Goal: Navigation & Orientation: Find specific page/section

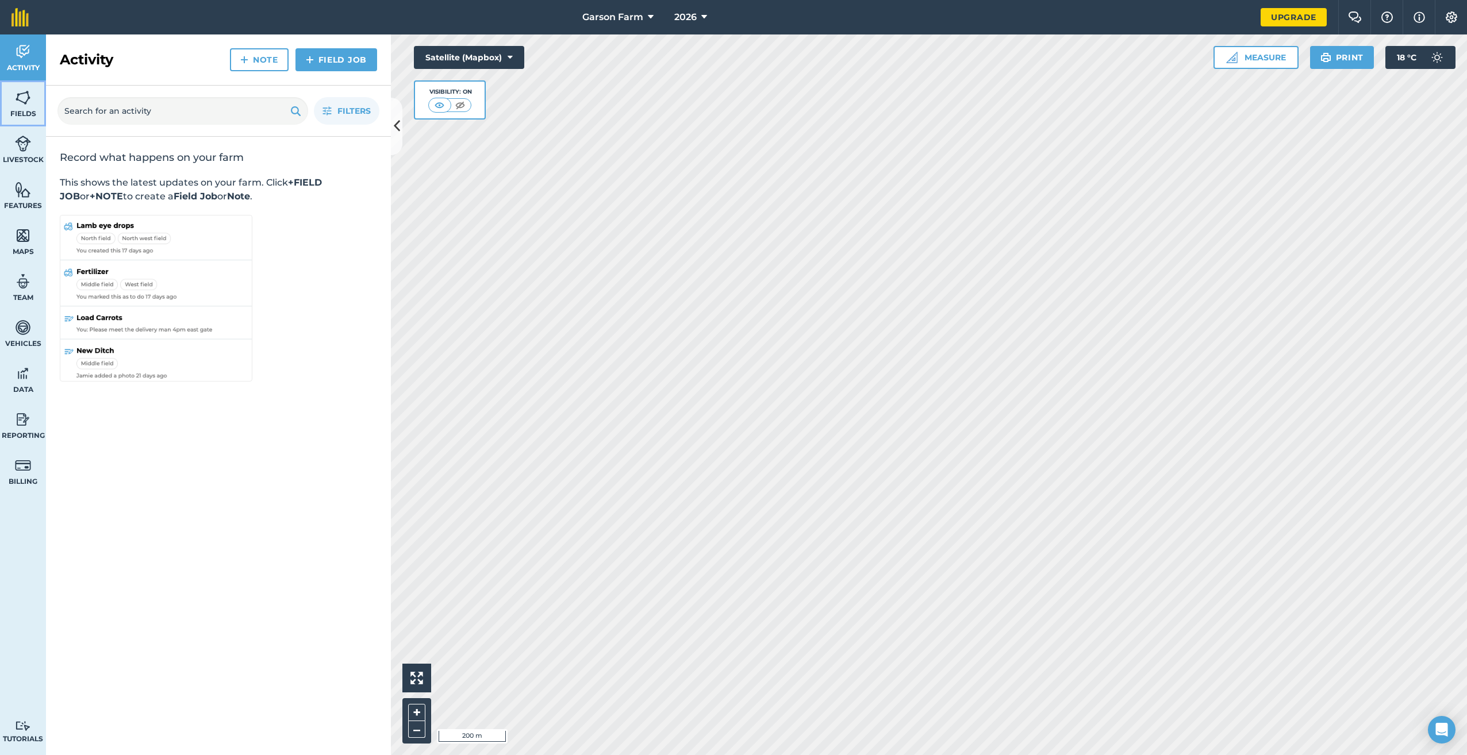
drag, startPoint x: 29, startPoint y: 101, endPoint x: 42, endPoint y: 107, distance: 13.9
click at [29, 101] on img at bounding box center [23, 97] width 16 height 17
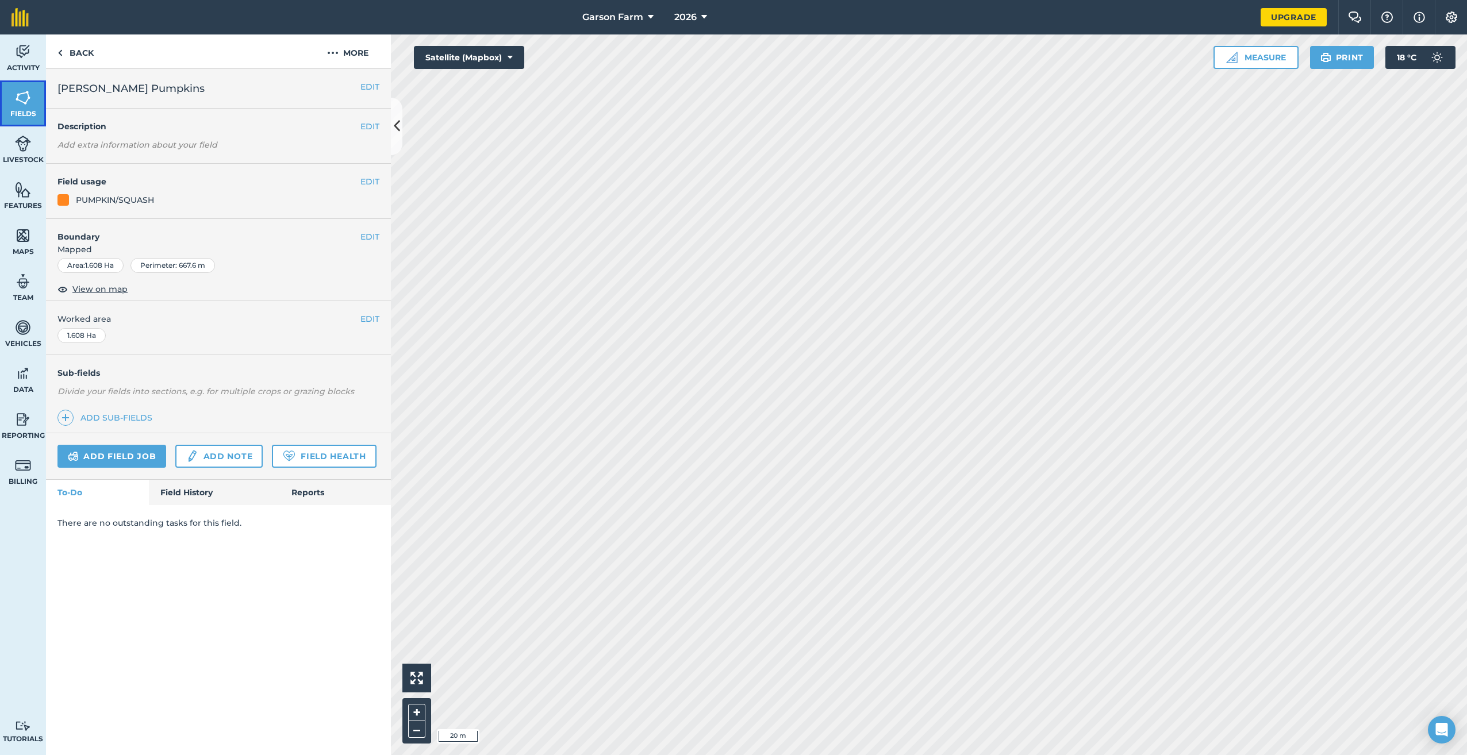
click at [36, 103] on link "Fields" at bounding box center [23, 103] width 46 height 46
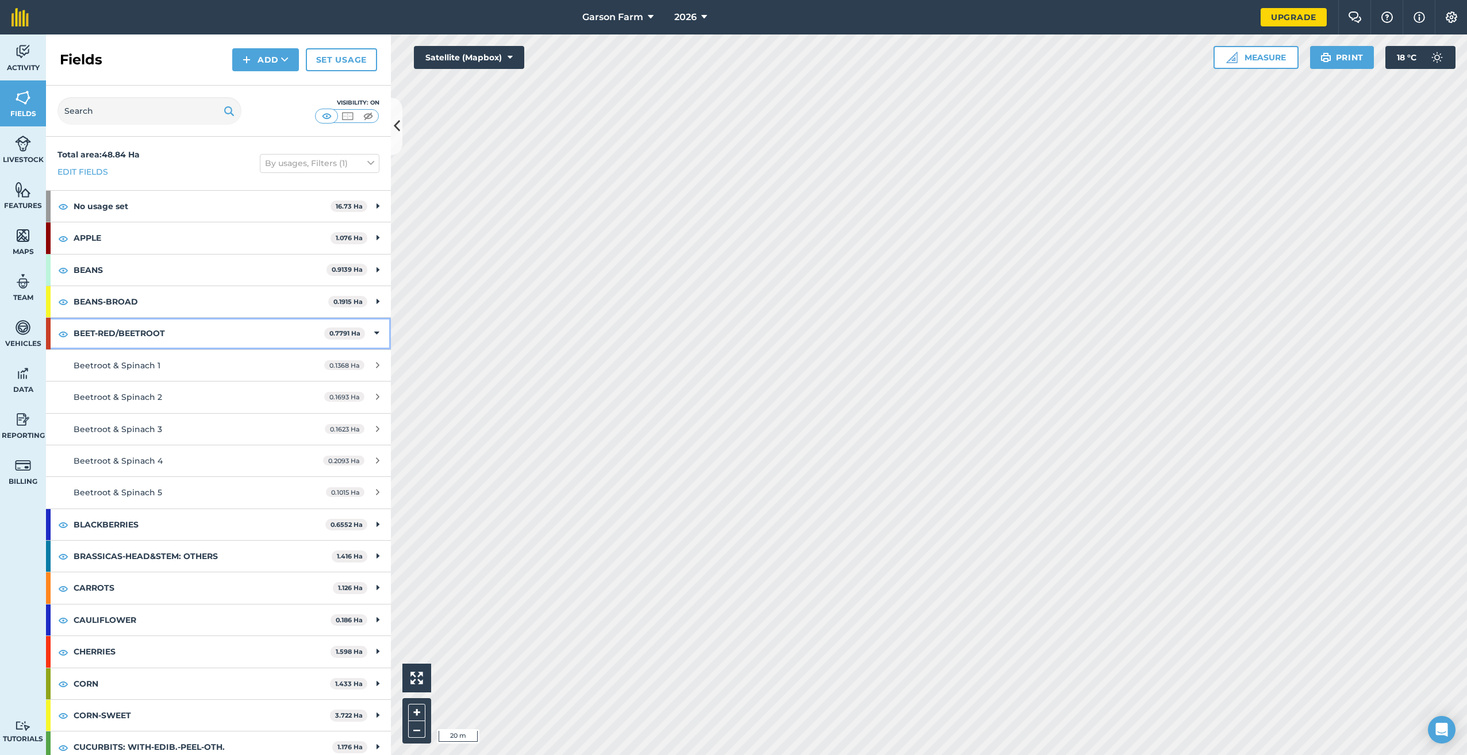
click at [374, 336] on icon at bounding box center [376, 333] width 5 height 13
